Goal: Task Accomplishment & Management: Use online tool/utility

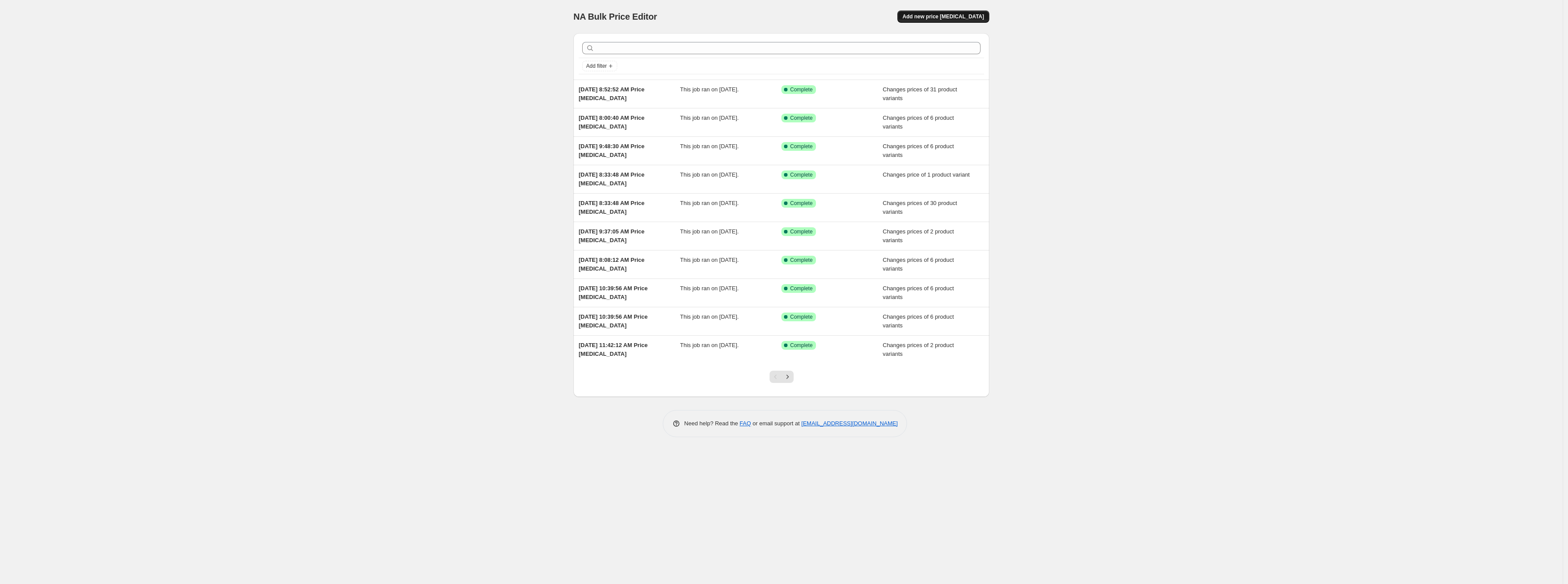
click at [931, 15] on span "Add new price [MEDICAL_DATA]" at bounding box center [943, 17] width 81 height 7
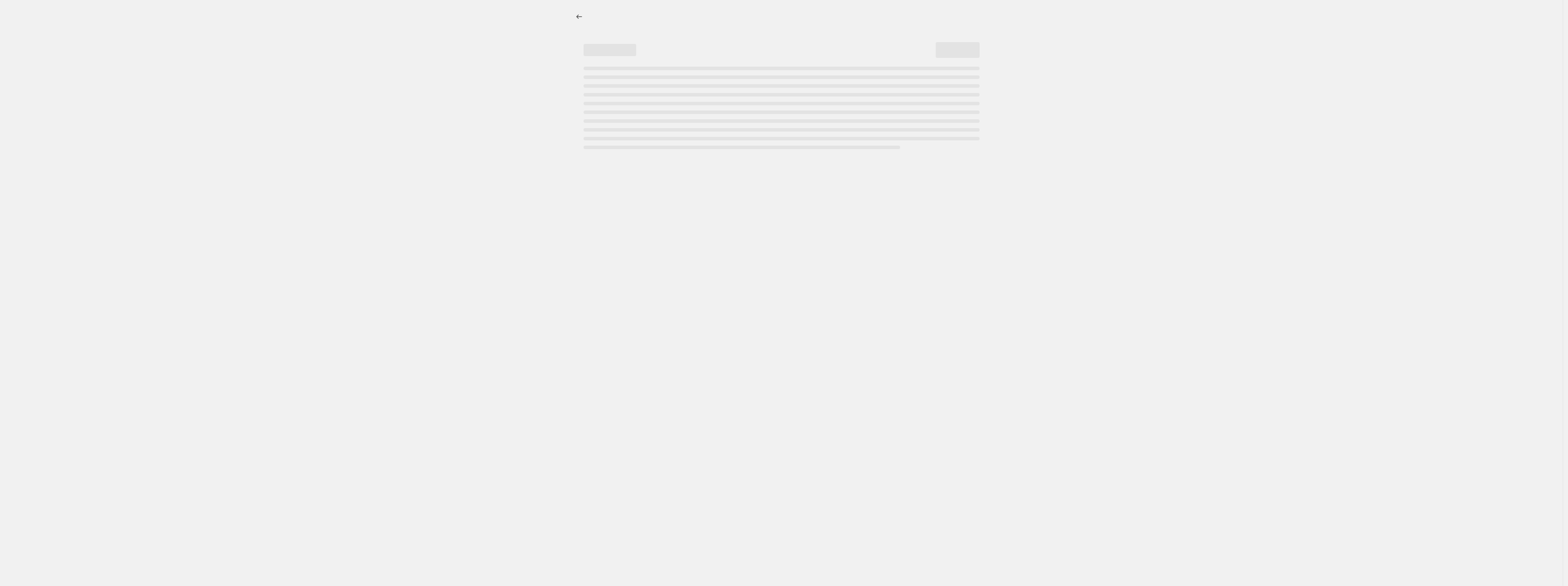
select select "percentage"
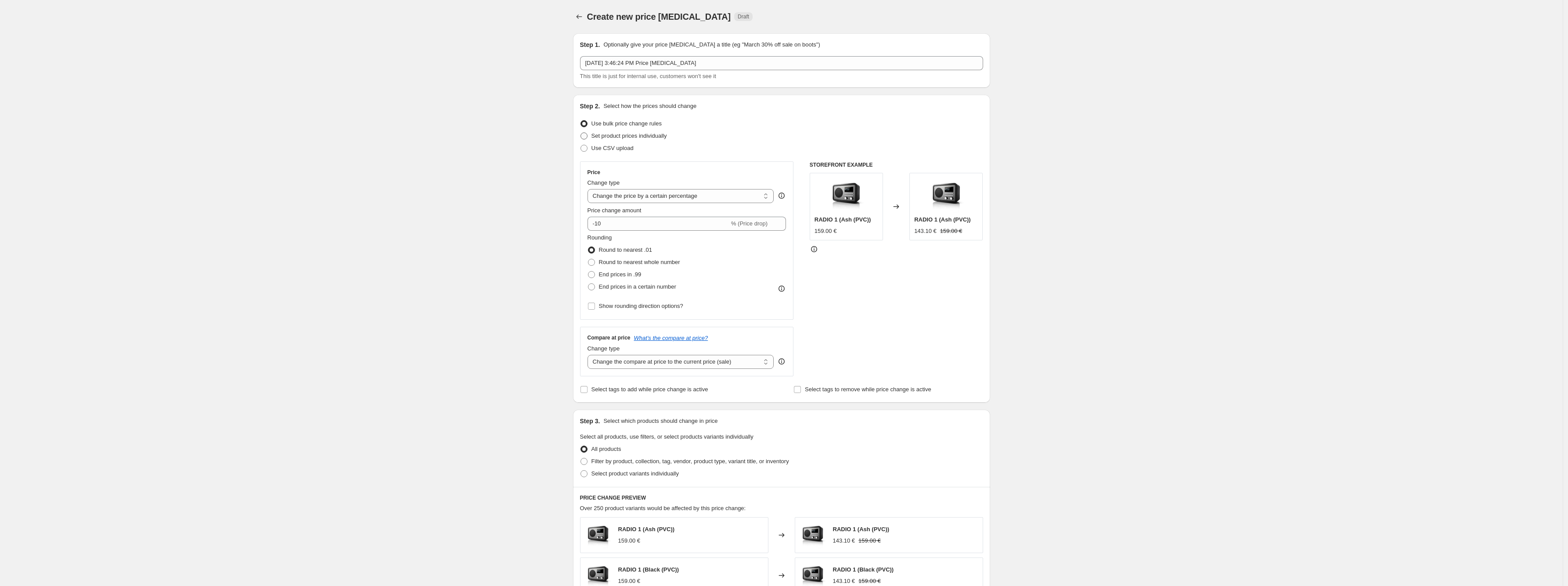
click at [622, 136] on span "Set product prices individually" at bounding box center [629, 136] width 75 height 6
click at [581, 133] on input "Set product prices individually" at bounding box center [581, 133] width 0 height 0
radio input "true"
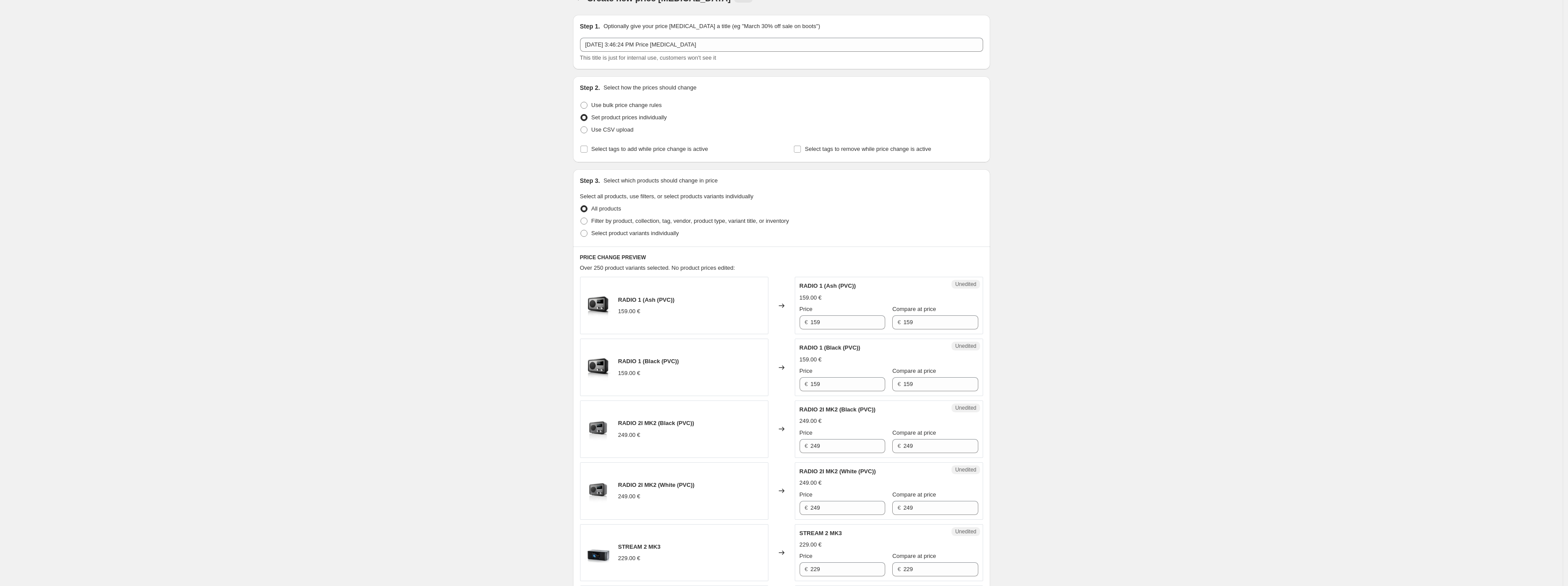
scroll to position [49, 0]
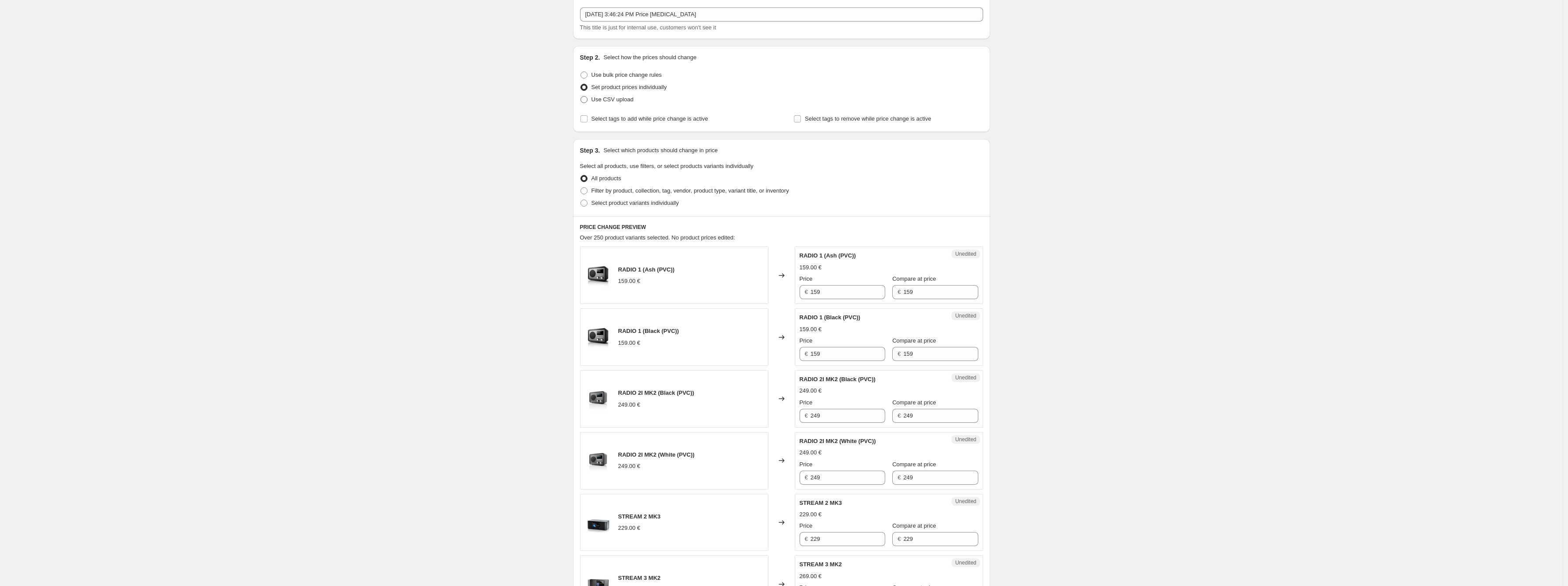
click at [622, 103] on span "Use CSV upload" at bounding box center [613, 99] width 43 height 9
click at [581, 97] on input "Use CSV upload" at bounding box center [581, 96] width 0 height 0
radio input "true"
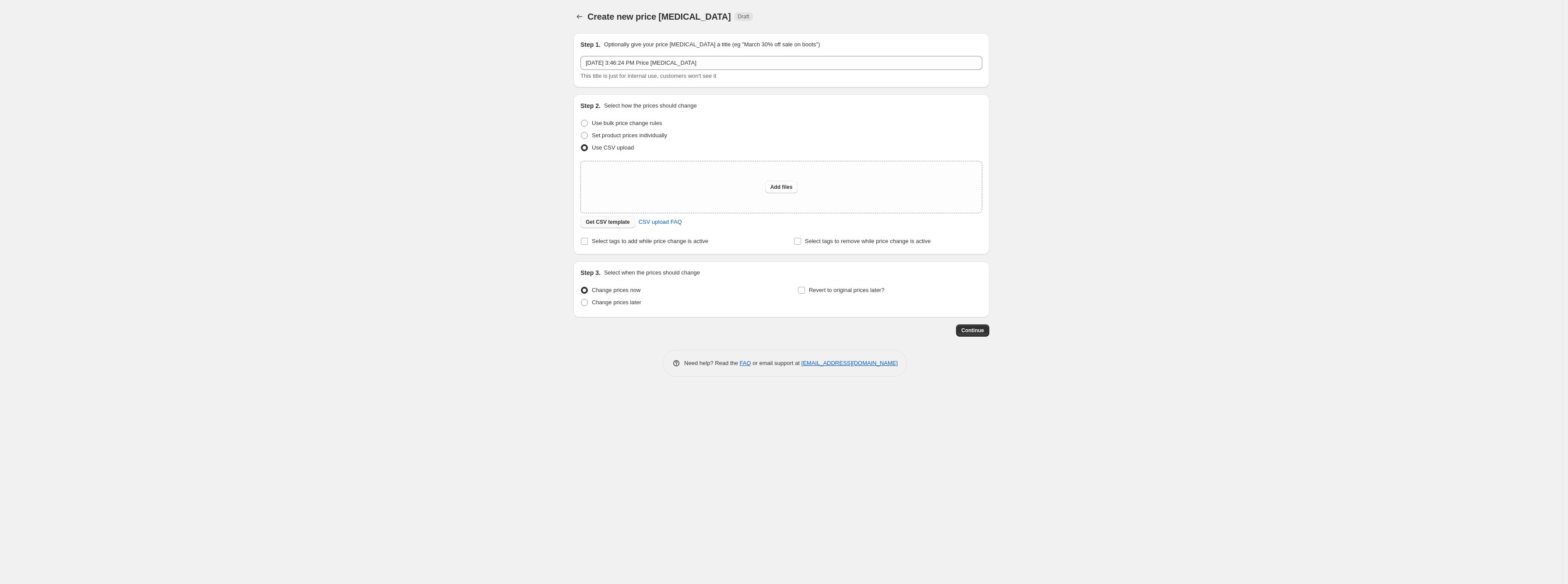
click at [615, 221] on span "Get CSV template" at bounding box center [607, 223] width 44 height 7
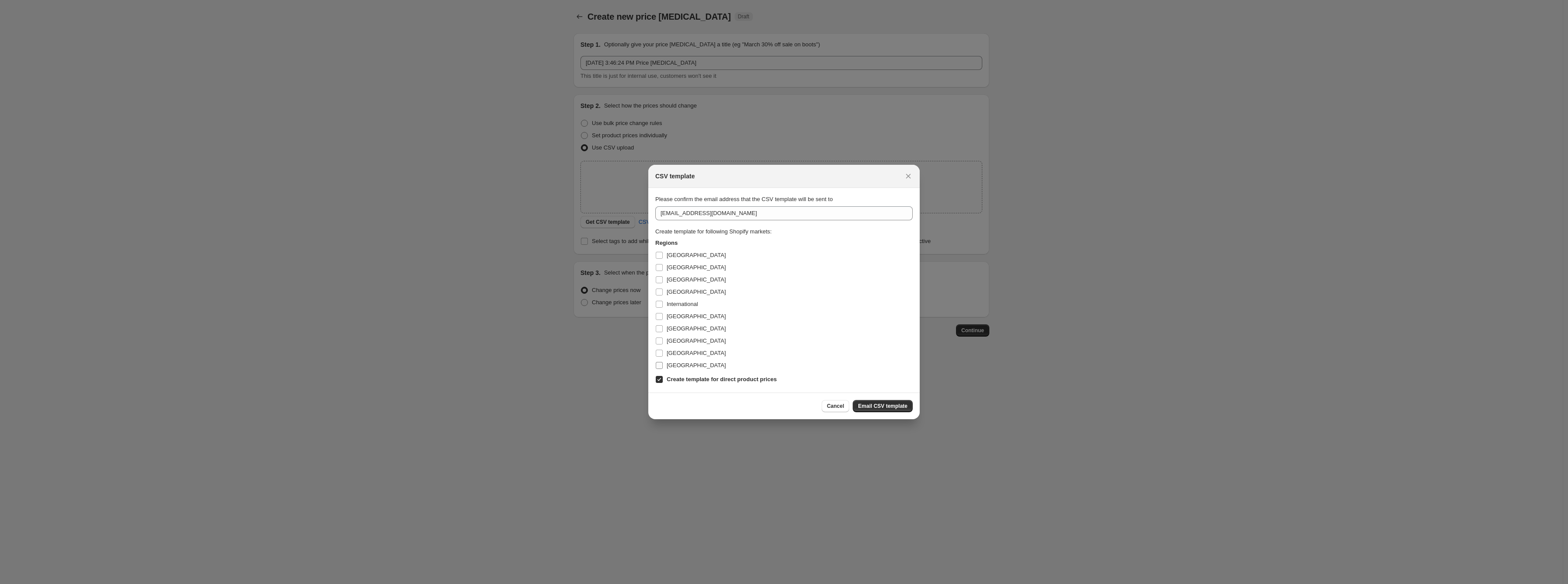
click at [665, 364] on label "[GEOGRAPHIC_DATA]" at bounding box center [691, 366] width 70 height 13
click at [663, 364] on input "[GEOGRAPHIC_DATA]" at bounding box center [659, 366] width 7 height 7
checkbox input "true"
click at [665, 351] on label "[GEOGRAPHIC_DATA]" at bounding box center [691, 353] width 70 height 13
click at [663, 351] on input "[GEOGRAPHIC_DATA]" at bounding box center [659, 353] width 7 height 7
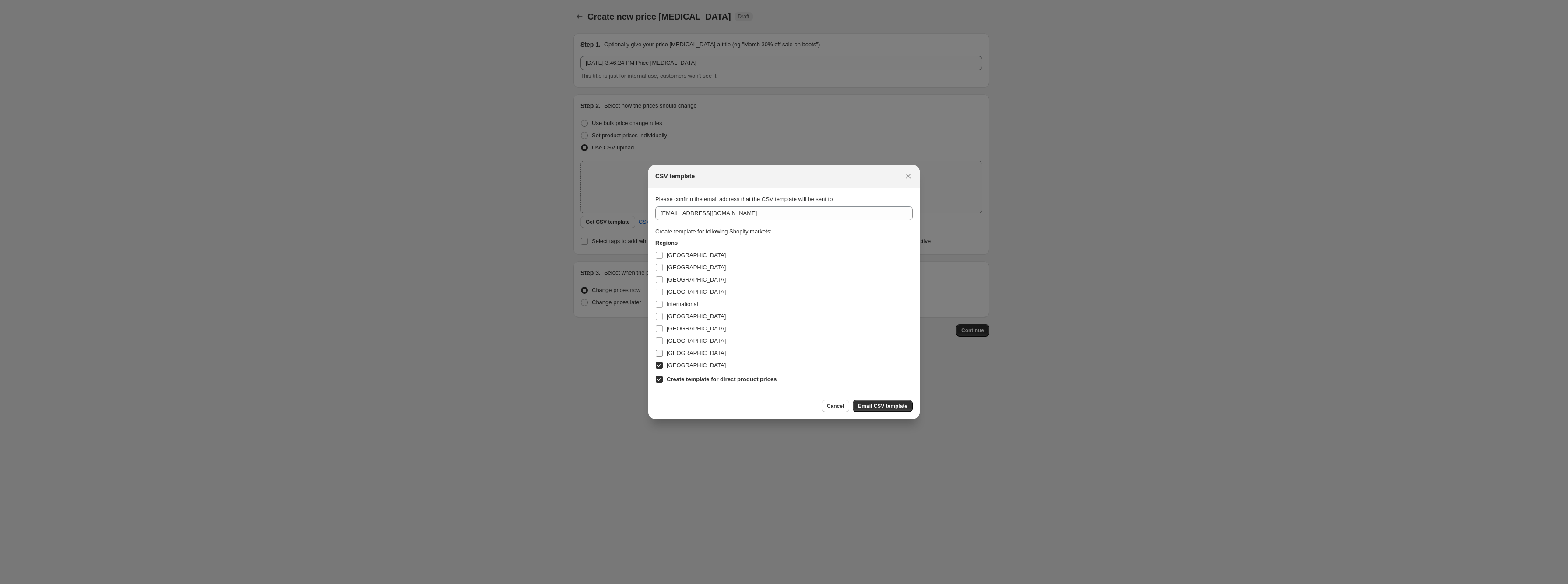
checkbox input "true"
click at [666, 340] on span "[GEOGRAPHIC_DATA]" at bounding box center [696, 341] width 60 height 6
click at [663, 340] on input "[GEOGRAPHIC_DATA]" at bounding box center [659, 342] width 7 height 7
checkbox input "true"
click at [667, 328] on span "[GEOGRAPHIC_DATA]" at bounding box center [696, 328] width 60 height 6
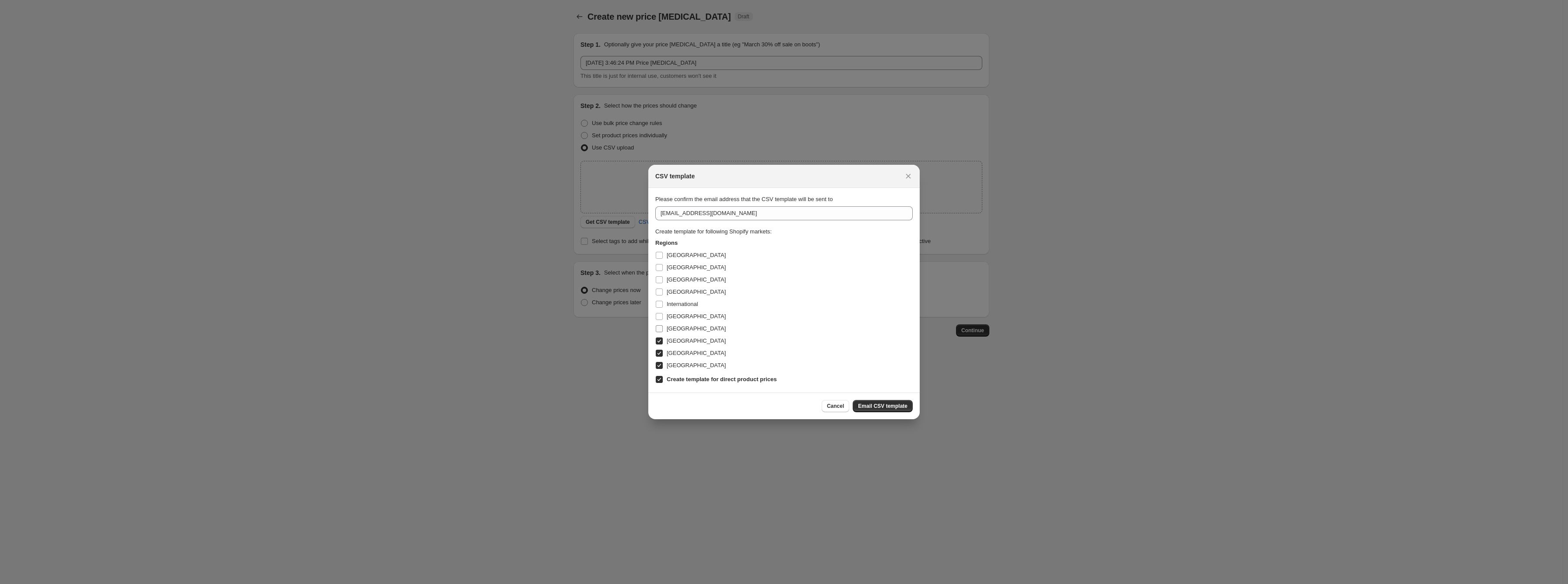
click at [663, 328] on input "[GEOGRAPHIC_DATA]" at bounding box center [659, 329] width 7 height 7
checkbox input "true"
click at [669, 317] on span "[GEOGRAPHIC_DATA]" at bounding box center [696, 316] width 60 height 6
click at [663, 317] on input "[GEOGRAPHIC_DATA]" at bounding box center [659, 317] width 7 height 7
checkbox input "true"
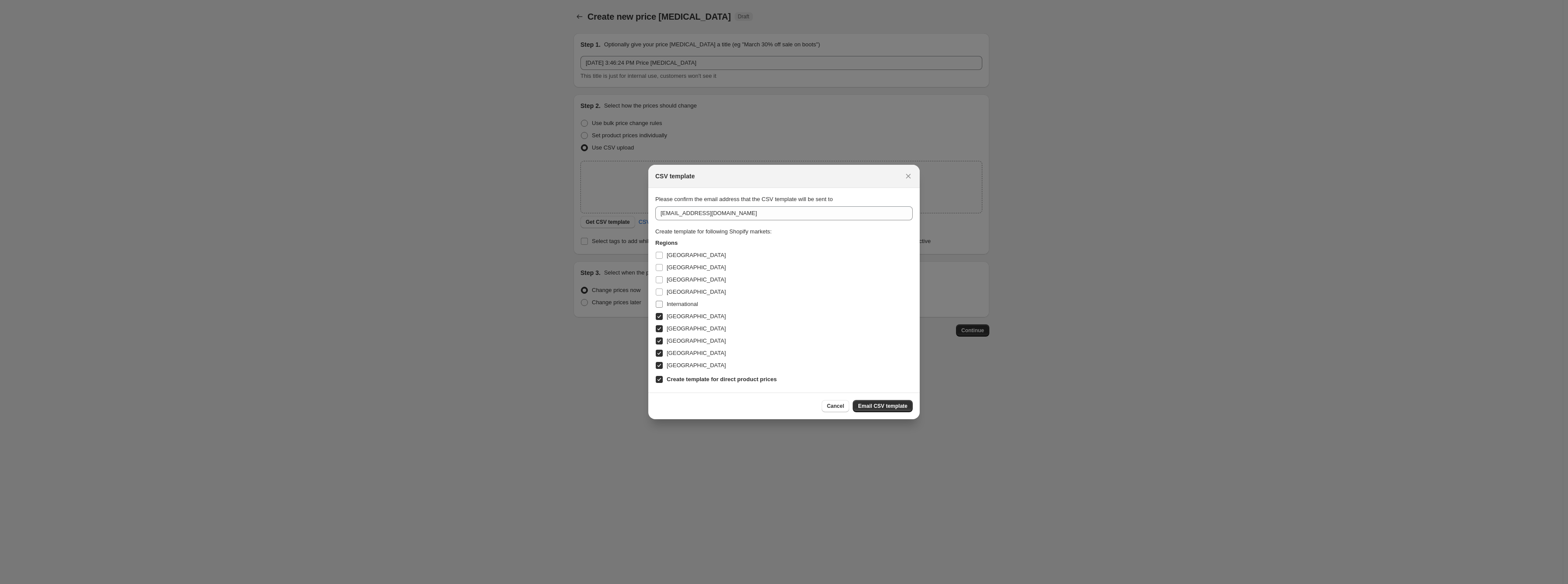
click at [674, 306] on span "International" at bounding box center [682, 304] width 32 height 6
click at [663, 306] on input "International" at bounding box center [659, 305] width 7 height 7
checkbox input "true"
click at [674, 291] on span "[GEOGRAPHIC_DATA]" at bounding box center [696, 291] width 60 height 6
click at [663, 291] on input "[GEOGRAPHIC_DATA]" at bounding box center [659, 292] width 7 height 7
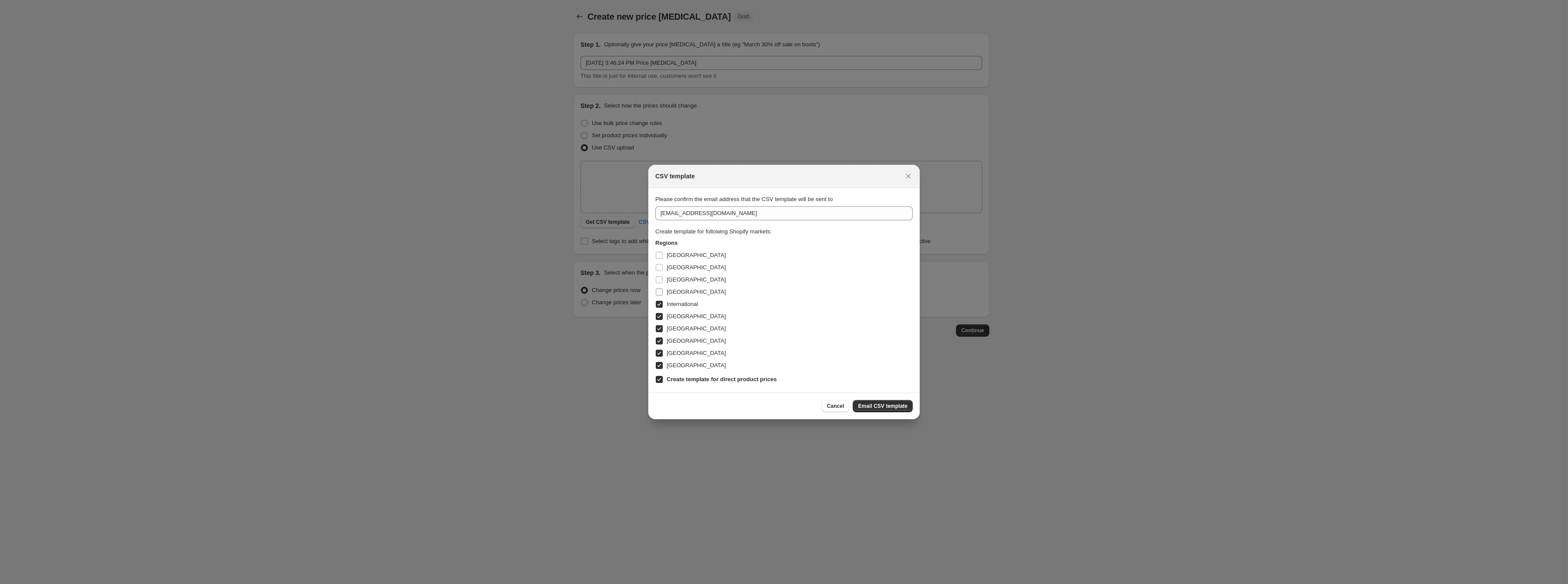
checkbox input "true"
click at [674, 278] on span "[GEOGRAPHIC_DATA]" at bounding box center [696, 279] width 60 height 6
click at [663, 278] on input "[GEOGRAPHIC_DATA]" at bounding box center [659, 280] width 7 height 7
checkbox input "true"
click at [676, 267] on span "[GEOGRAPHIC_DATA]" at bounding box center [696, 267] width 60 height 6
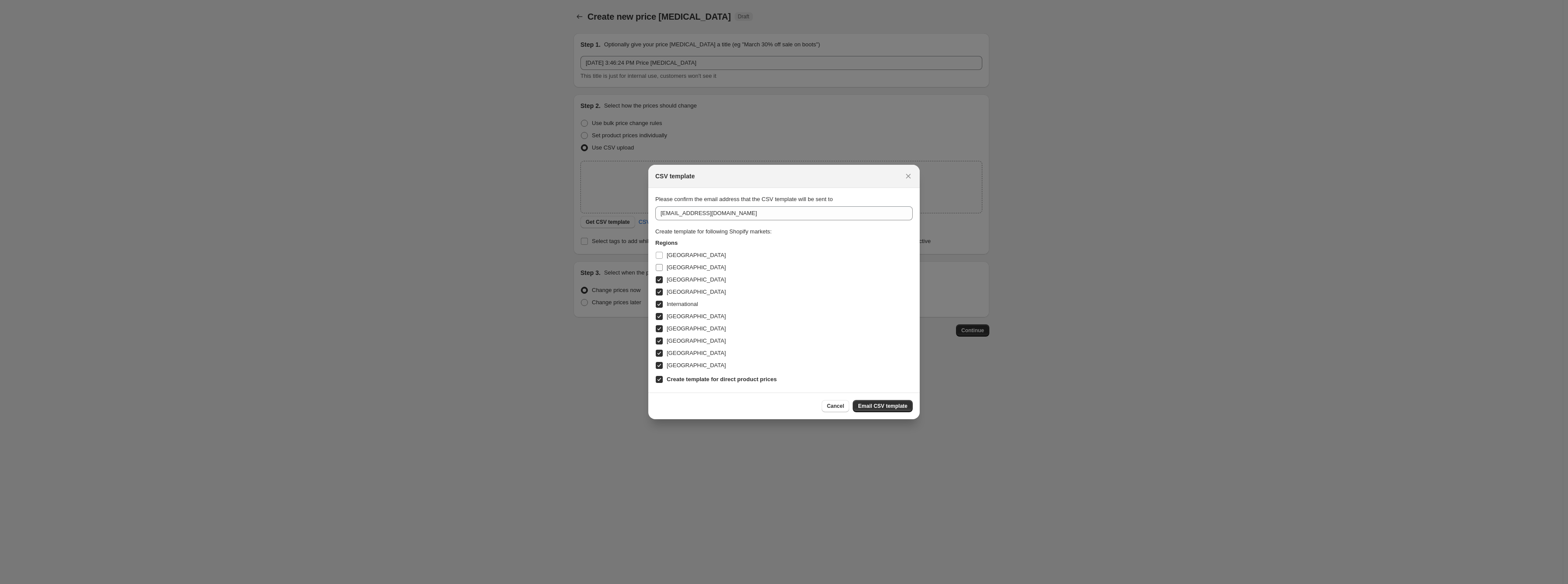
click at [663, 267] on input "[GEOGRAPHIC_DATA]" at bounding box center [659, 268] width 7 height 7
checkbox input "true"
click at [679, 254] on span "[GEOGRAPHIC_DATA]" at bounding box center [696, 255] width 60 height 6
click at [663, 254] on input "[GEOGRAPHIC_DATA]" at bounding box center [659, 256] width 7 height 7
checkbox input "true"
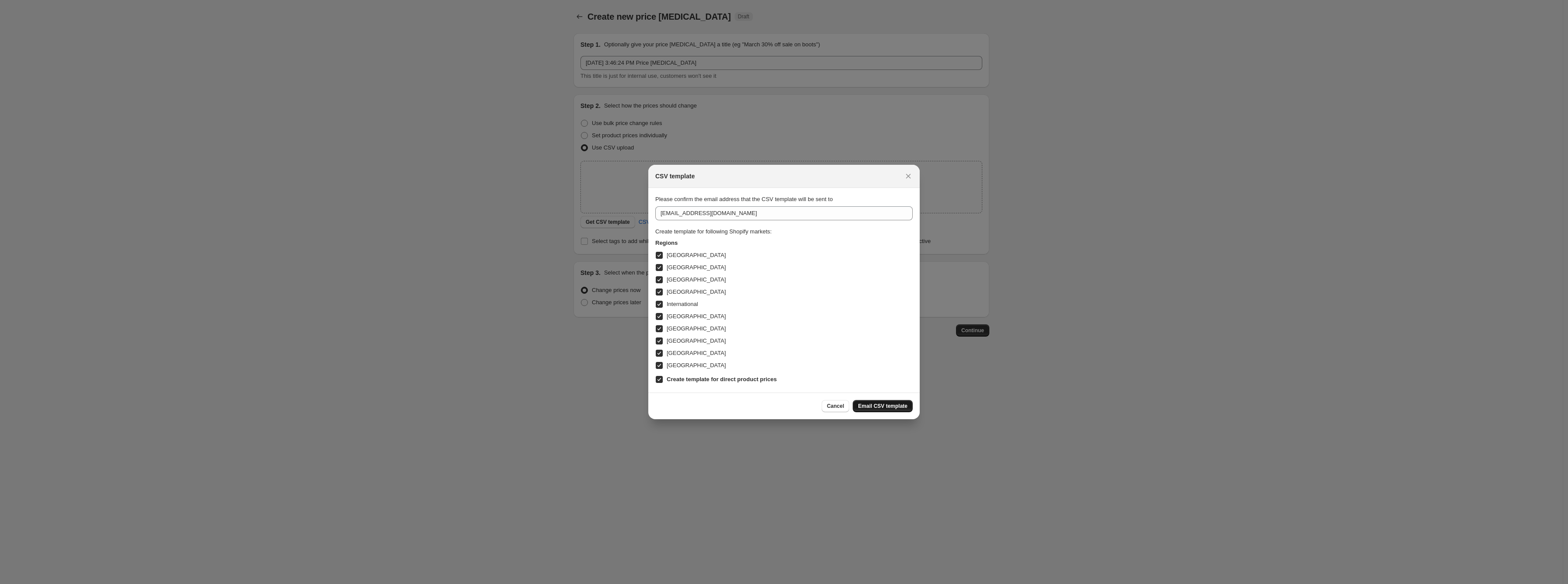
click at [870, 409] on span "Email CSV template" at bounding box center [882, 406] width 50 height 7
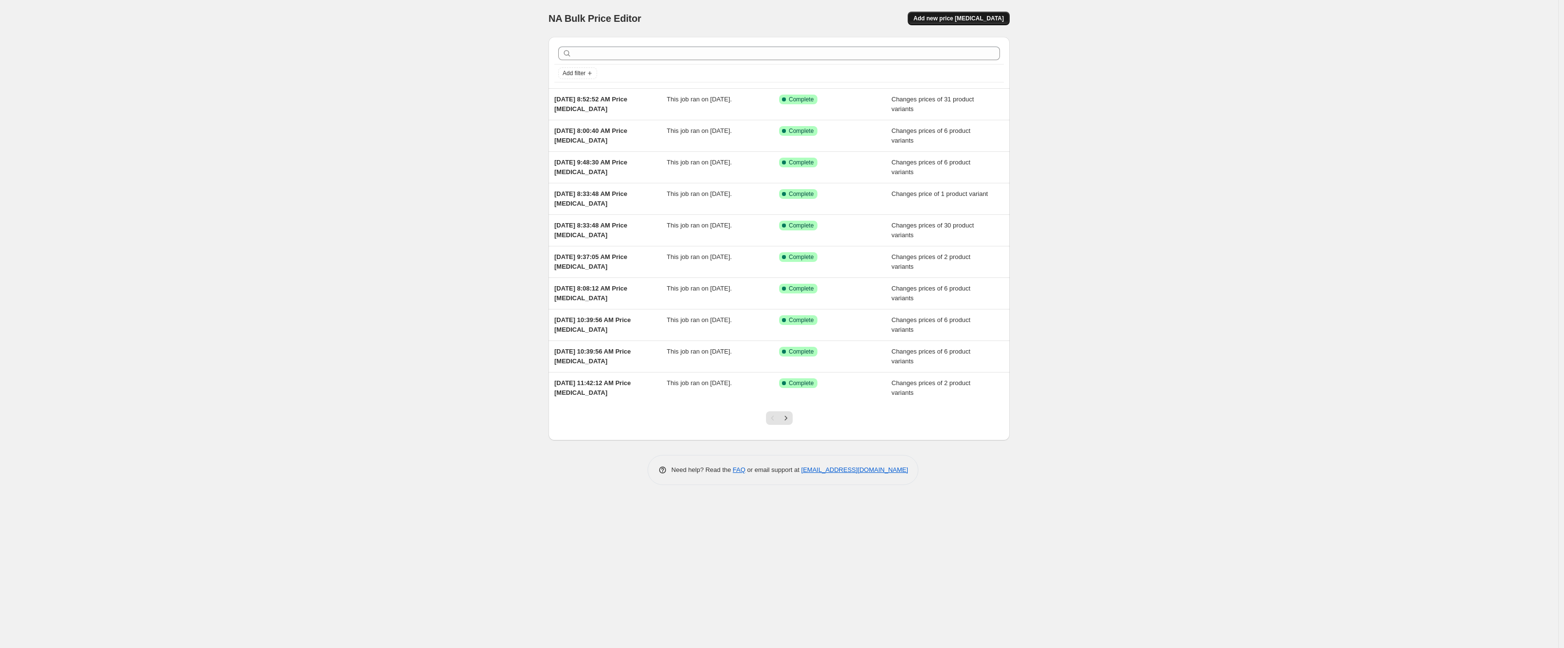
click at [991, 23] on button "Add new price [MEDICAL_DATA]" at bounding box center [959, 19] width 102 height 14
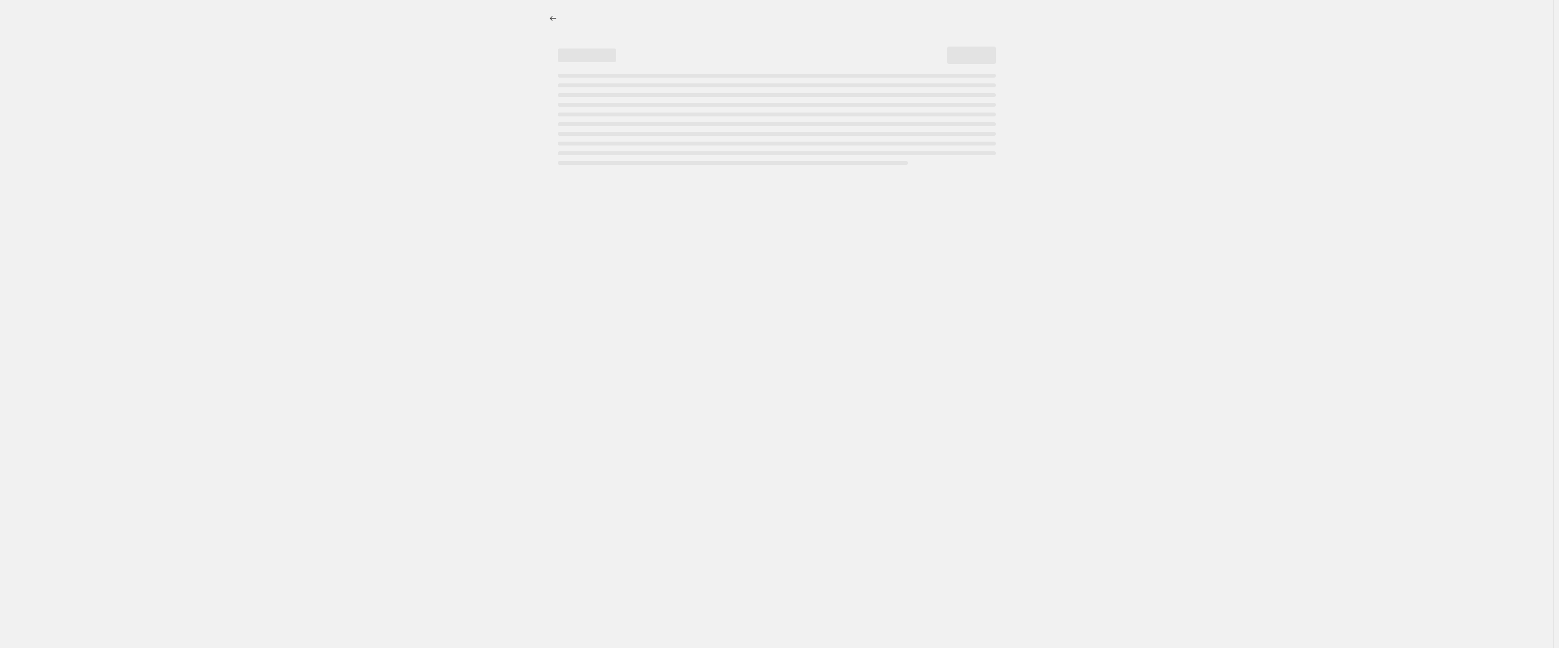
select select "percentage"
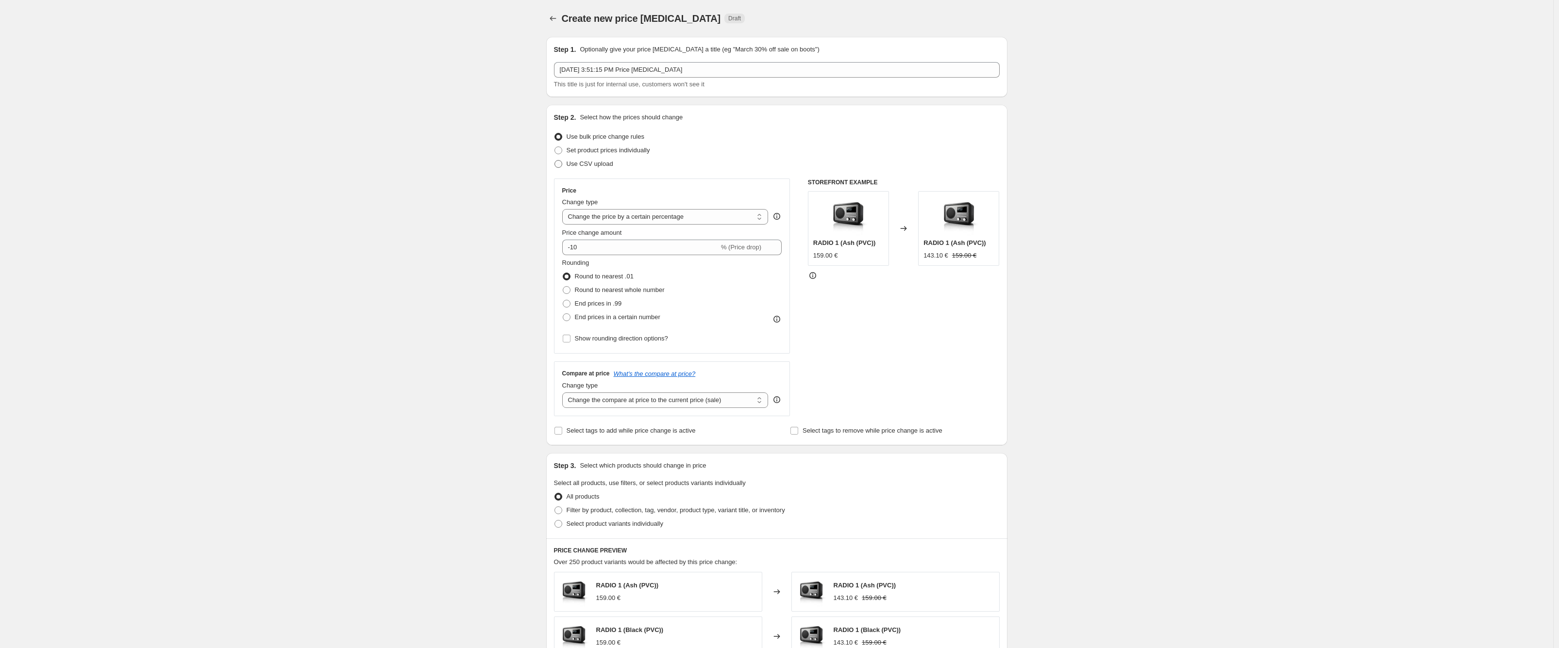
click at [585, 159] on span "Use CSV upload" at bounding box center [589, 164] width 47 height 10
click at [555, 160] on input "Use CSV upload" at bounding box center [554, 160] width 0 height 0
radio input "true"
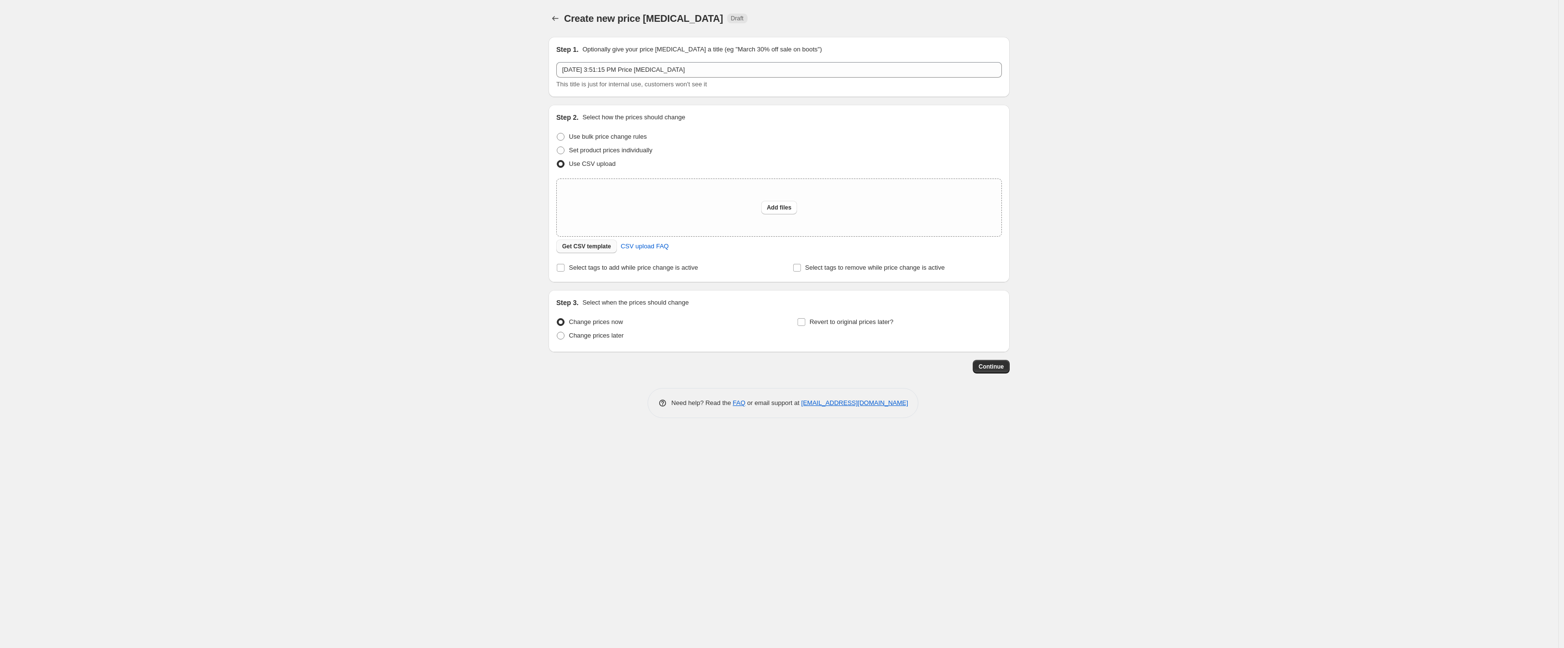
click at [592, 245] on span "Get CSV template" at bounding box center [586, 247] width 49 height 8
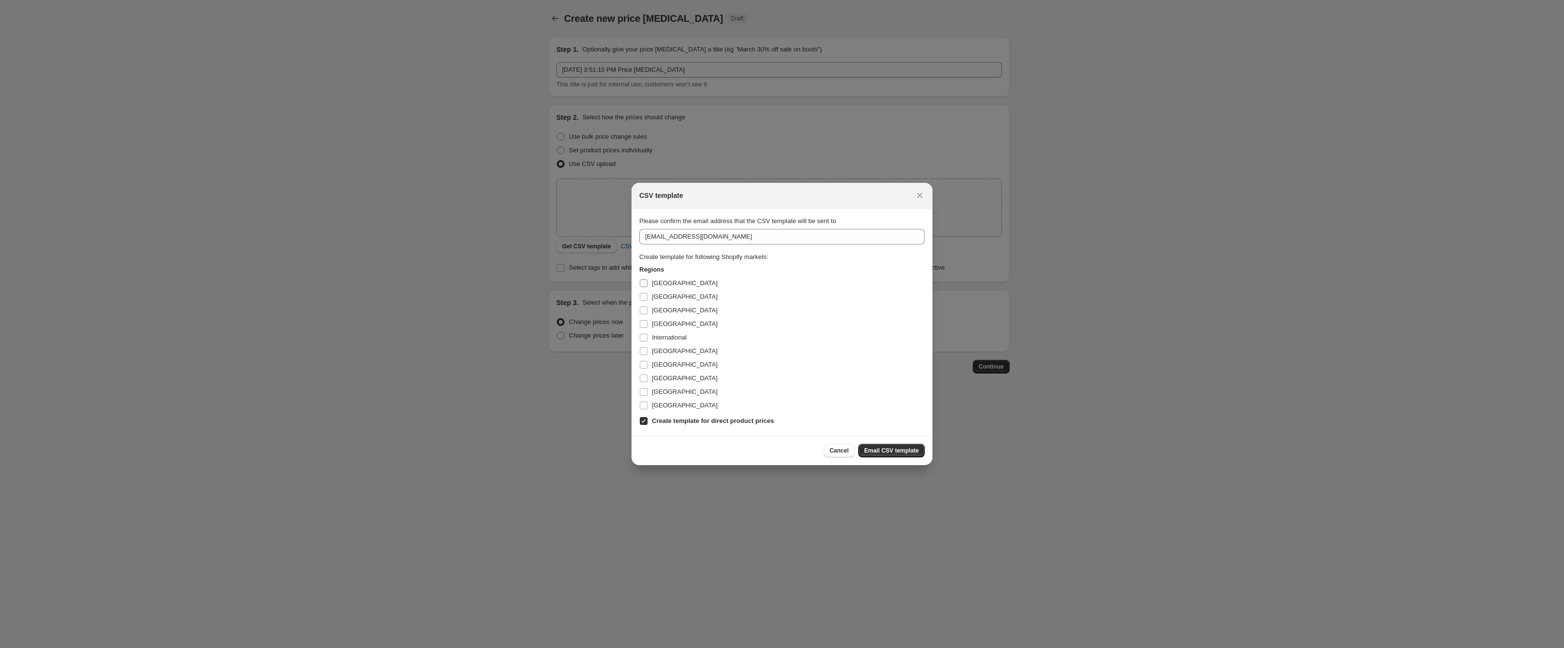
click at [652, 281] on span "[GEOGRAPHIC_DATA]" at bounding box center [685, 283] width 66 height 7
click at [648, 281] on input "[GEOGRAPHIC_DATA]" at bounding box center [644, 284] width 8 height 8
checkbox input "true"
click at [651, 301] on label "[GEOGRAPHIC_DATA]" at bounding box center [678, 297] width 78 height 14
click at [648, 301] on input "[GEOGRAPHIC_DATA]" at bounding box center [644, 297] width 8 height 8
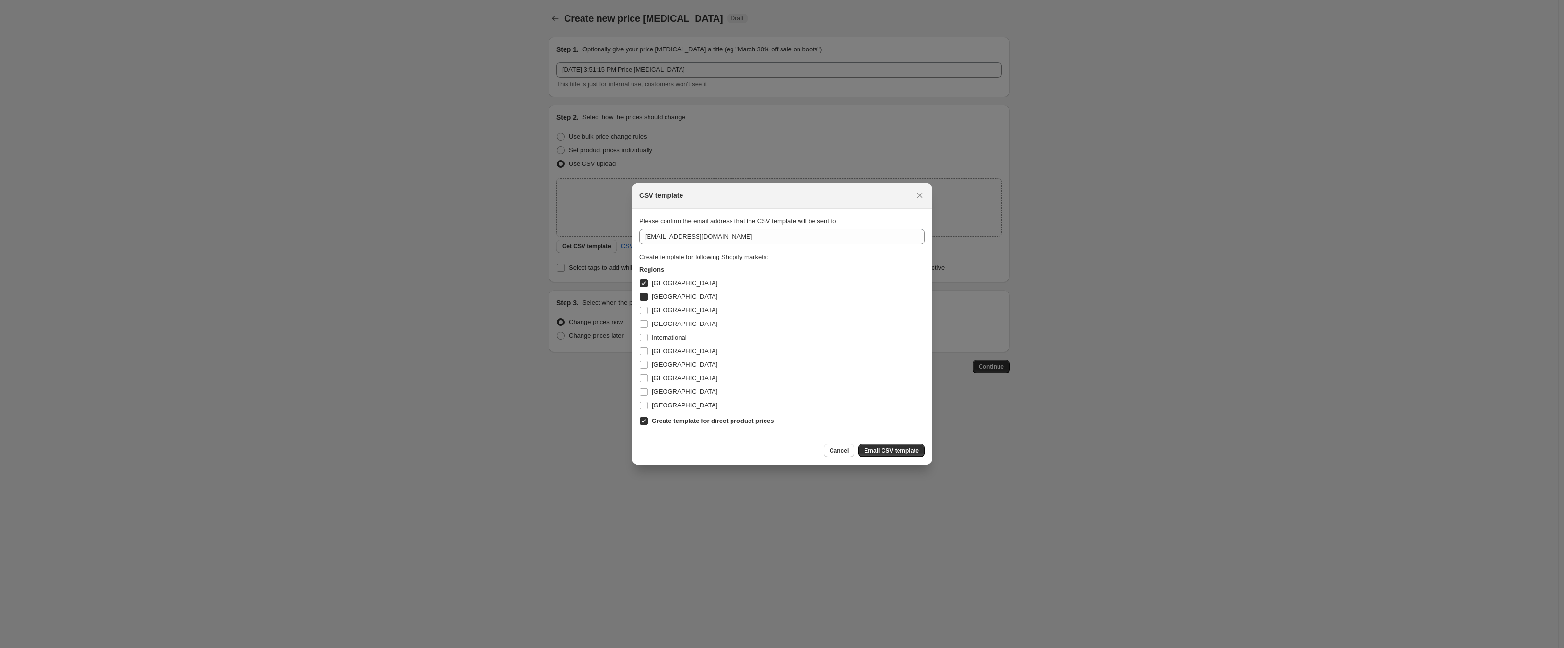
checkbox input "true"
click at [652, 321] on span "[GEOGRAPHIC_DATA]" at bounding box center [685, 323] width 66 height 7
click at [648, 321] on input "[GEOGRAPHIC_DATA]" at bounding box center [644, 324] width 8 height 8
checkbox input "true"
click at [653, 342] on span "International" at bounding box center [669, 338] width 35 height 10
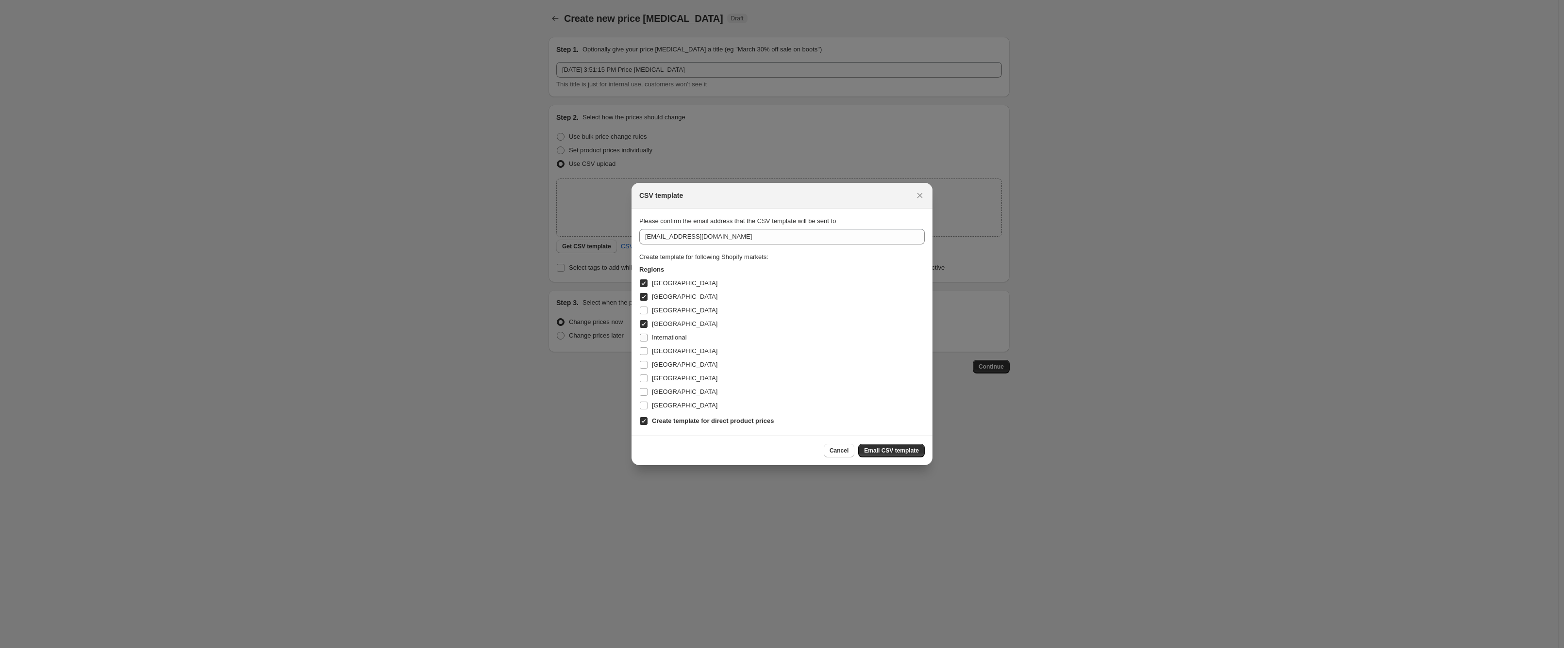
click at [648, 342] on input "International" at bounding box center [644, 338] width 8 height 8
checkbox input "true"
click at [653, 358] on label "[GEOGRAPHIC_DATA]" at bounding box center [678, 365] width 78 height 14
click at [652, 382] on span "[GEOGRAPHIC_DATA]" at bounding box center [685, 379] width 66 height 10
click at [648, 382] on input "[GEOGRAPHIC_DATA]" at bounding box center [644, 379] width 8 height 8
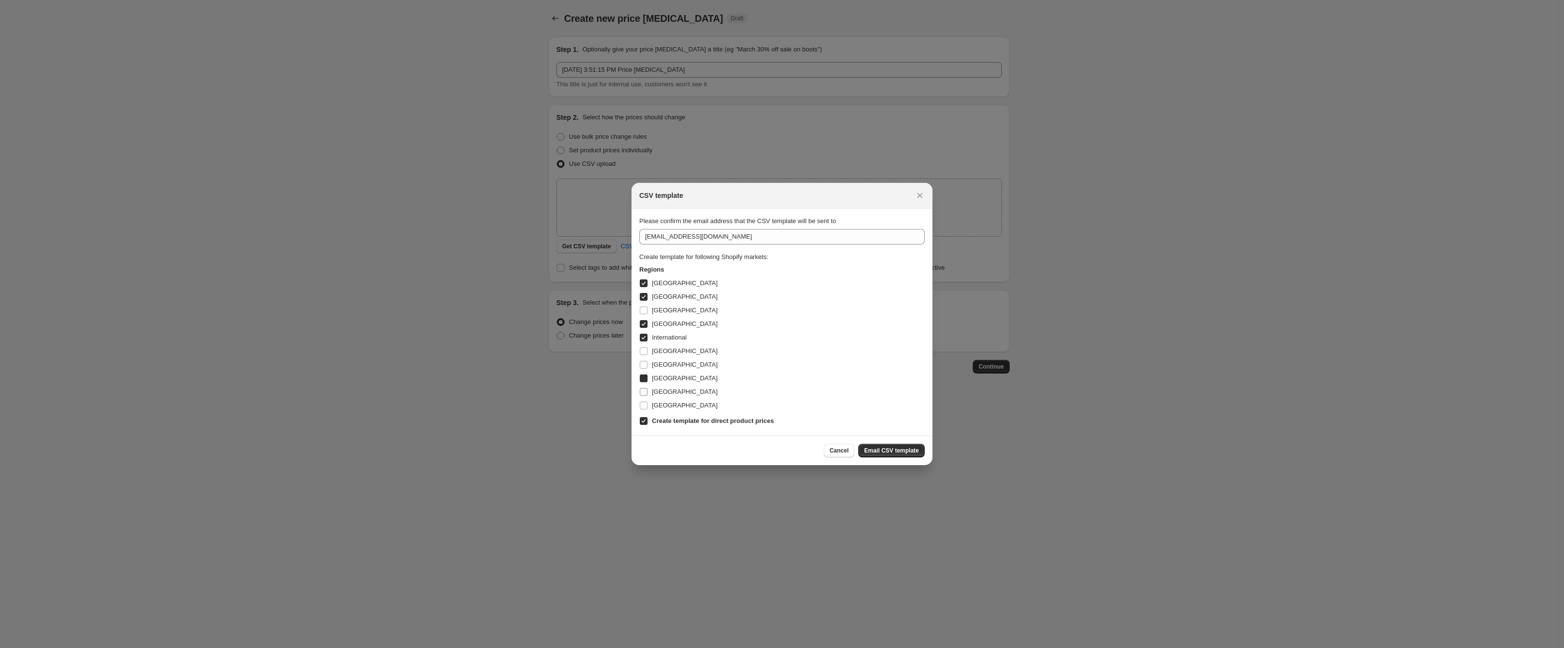
checkbox input "true"
click at [648, 403] on label "[GEOGRAPHIC_DATA]" at bounding box center [678, 406] width 78 height 14
click at [648, 403] on input "[GEOGRAPHIC_DATA]" at bounding box center [644, 406] width 8 height 8
checkbox input "true"
click at [647, 393] on input "[GEOGRAPHIC_DATA]" at bounding box center [644, 392] width 8 height 8
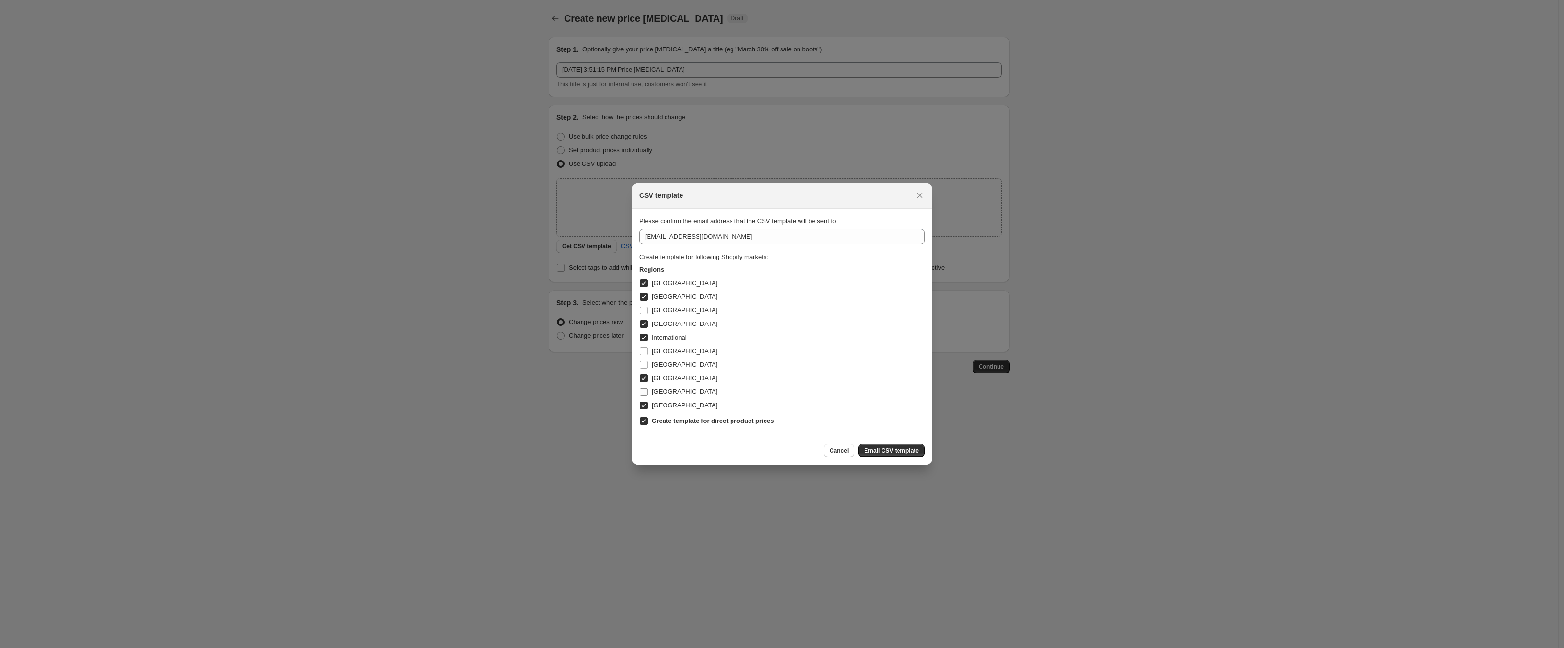
checkbox input "true"
click at [656, 367] on span "[GEOGRAPHIC_DATA]" at bounding box center [685, 364] width 66 height 7
click at [648, 367] on input "[GEOGRAPHIC_DATA]" at bounding box center [644, 365] width 8 height 8
checkbox input "true"
click at [655, 352] on span "[GEOGRAPHIC_DATA]" at bounding box center [685, 351] width 66 height 7
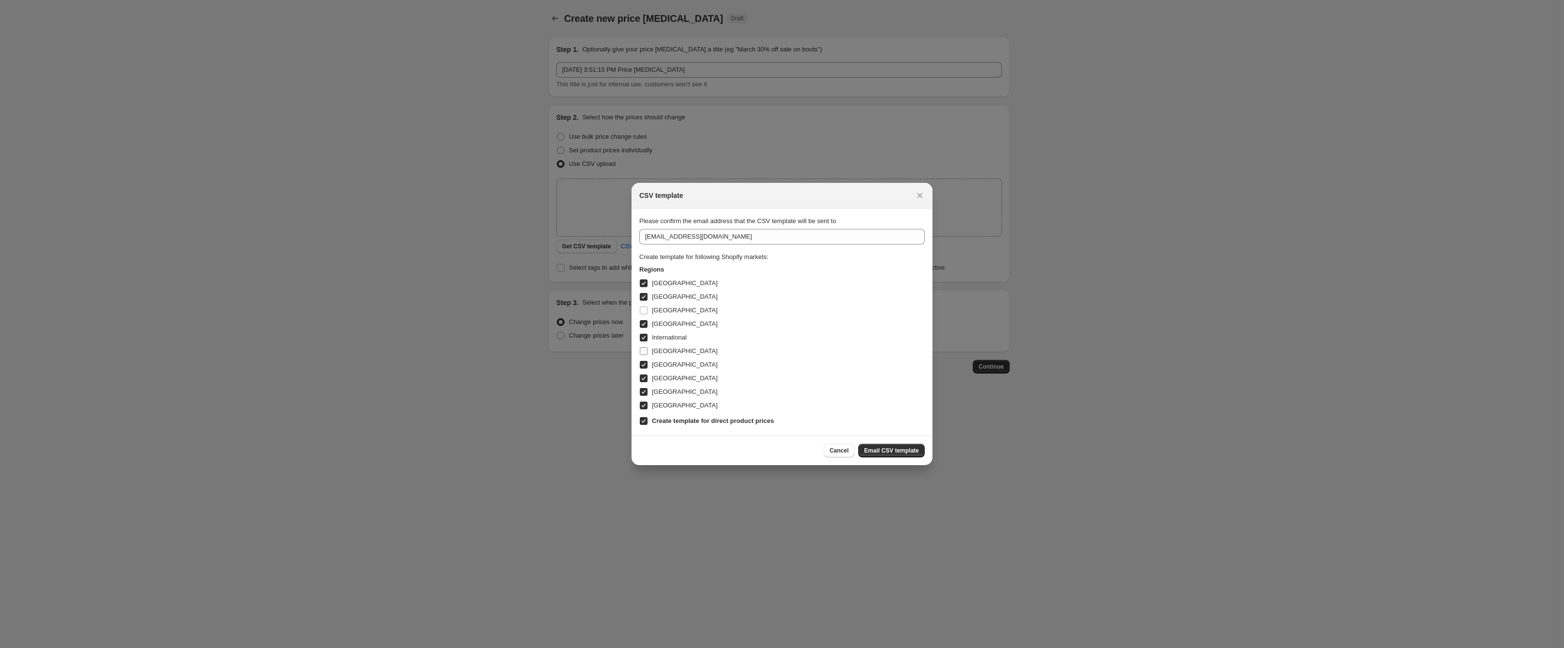
click at [648, 352] on input "[GEOGRAPHIC_DATA]" at bounding box center [644, 352] width 8 height 8
checkbox input "true"
click at [654, 312] on span "[GEOGRAPHIC_DATA]" at bounding box center [685, 310] width 66 height 7
click at [648, 312] on input "[GEOGRAPHIC_DATA]" at bounding box center [644, 311] width 8 height 8
checkbox input "true"
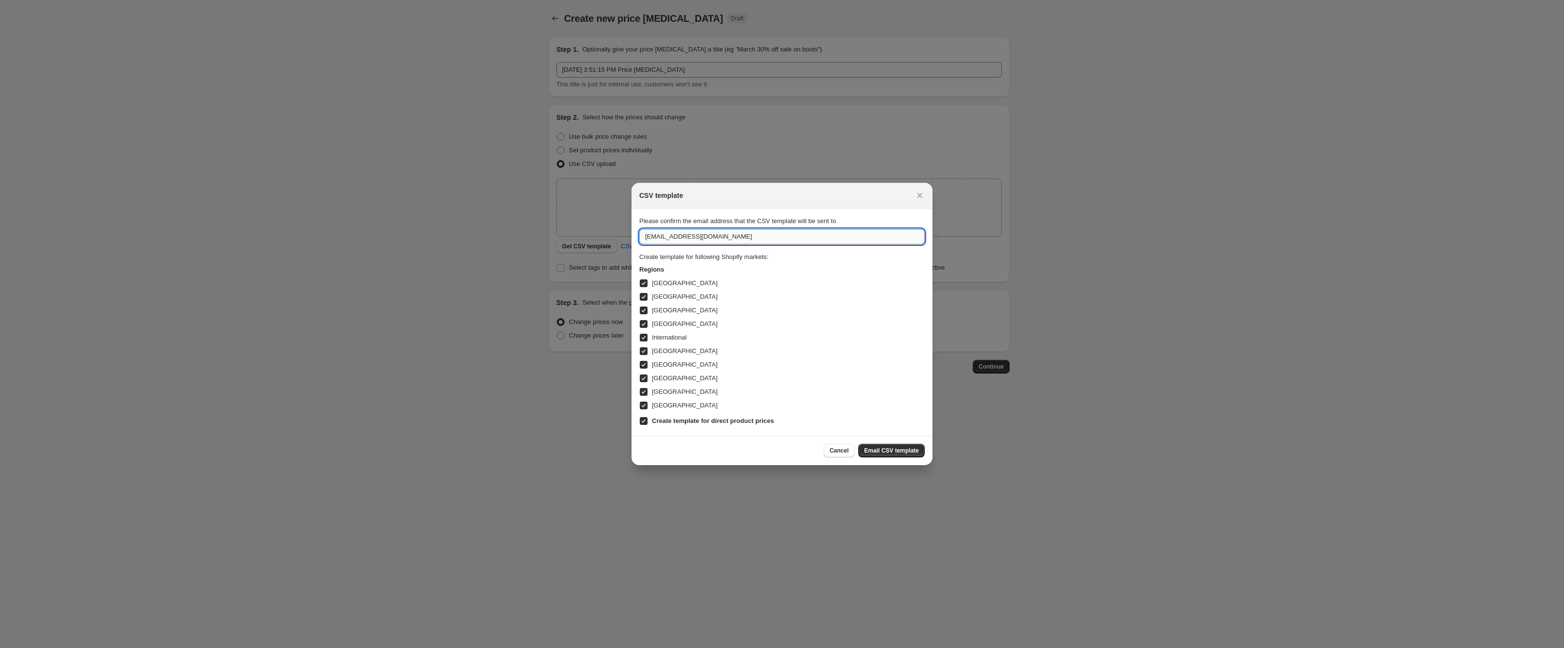
drag, startPoint x: 721, startPoint y: 239, endPoint x: 666, endPoint y: 237, distance: 54.4
click at [666, 237] on input "[EMAIL_ADDRESS][DOMAIN_NAME]" at bounding box center [781, 237] width 285 height 16
type input "mpa@"
click at [1137, 172] on div at bounding box center [782, 324] width 1564 height 648
